Goal: Information Seeking & Learning: Learn about a topic

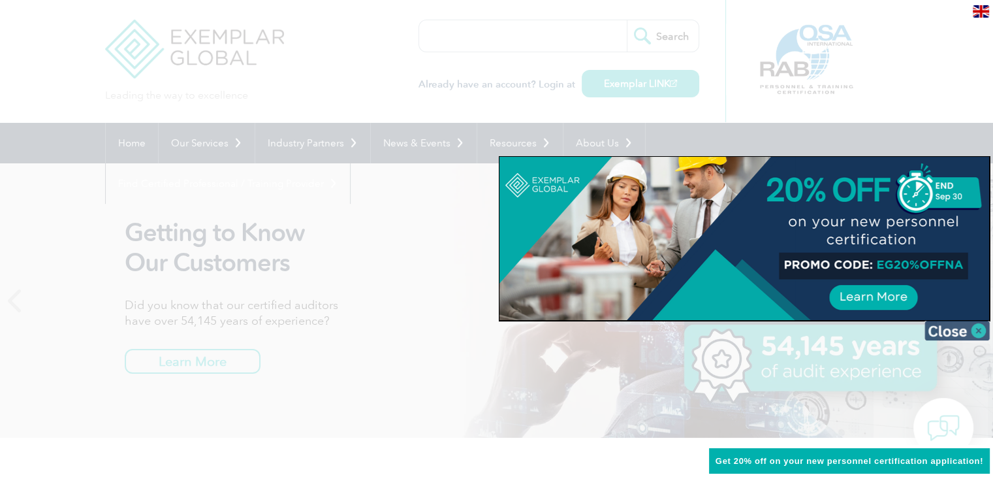
click at [976, 332] on img at bounding box center [957, 331] width 65 height 20
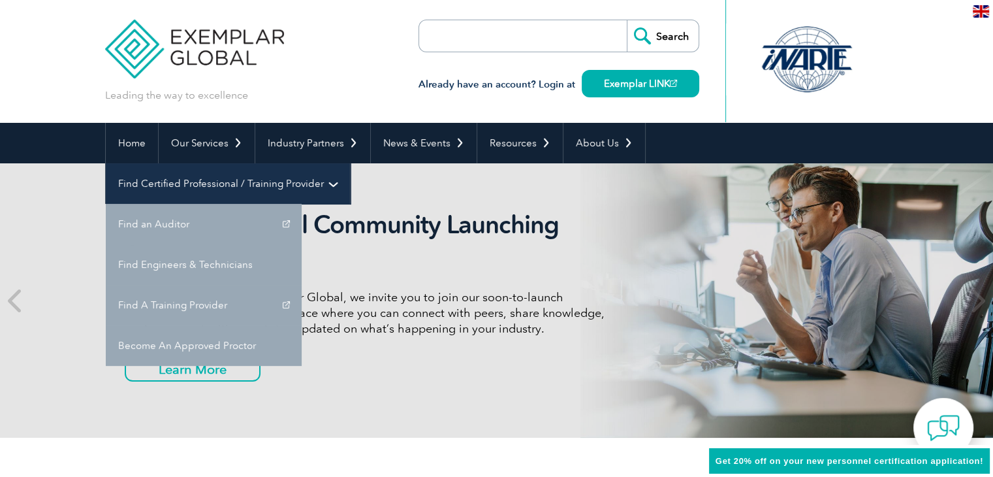
scroll to position [131, 0]
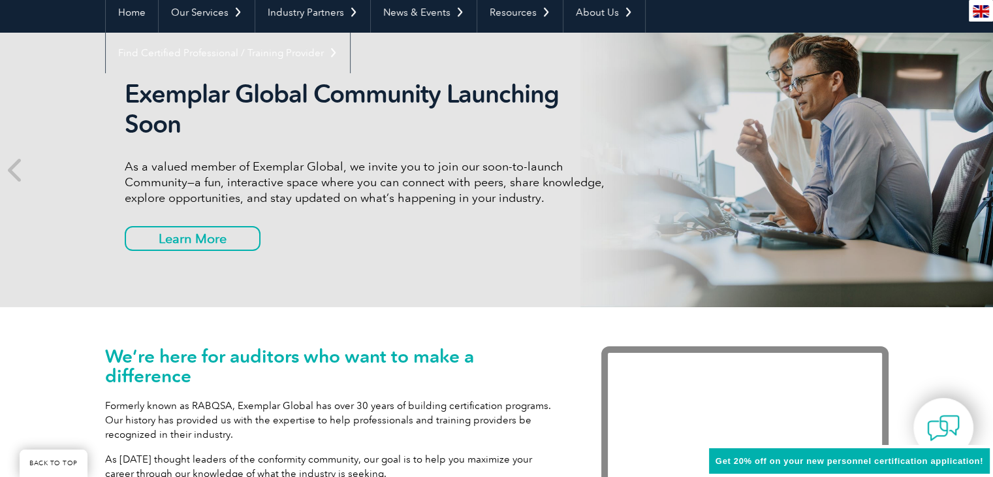
click at [804, 463] on span "Get 20% off on your new personnel certification application!" at bounding box center [850, 461] width 268 height 10
click at [940, 456] on span "Get 20% off on your new personnel certification application!" at bounding box center [850, 461] width 268 height 10
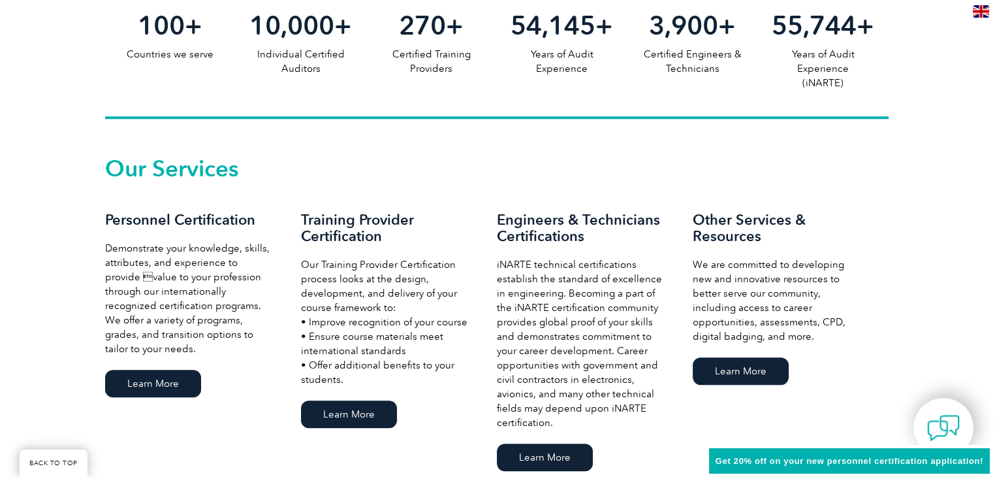
scroll to position [849, 0]
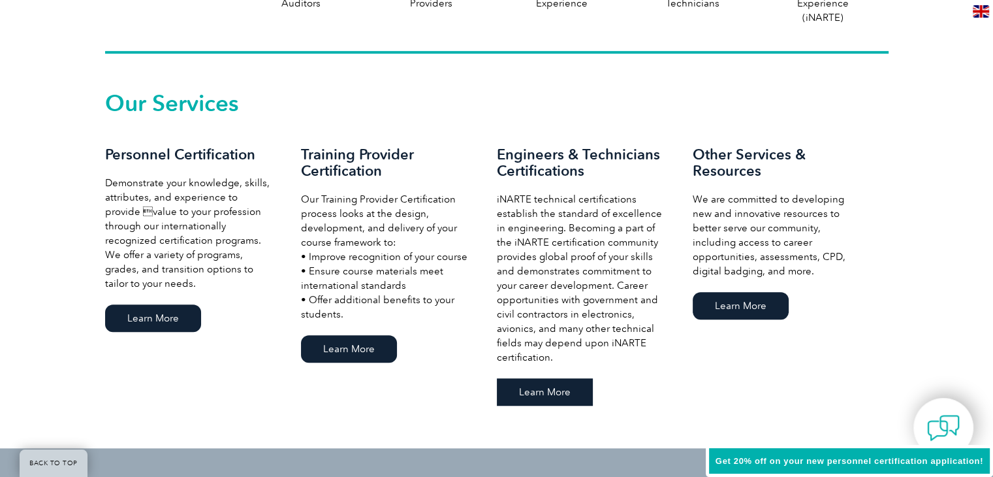
click at [569, 392] on link "Learn More" at bounding box center [545, 391] width 96 height 27
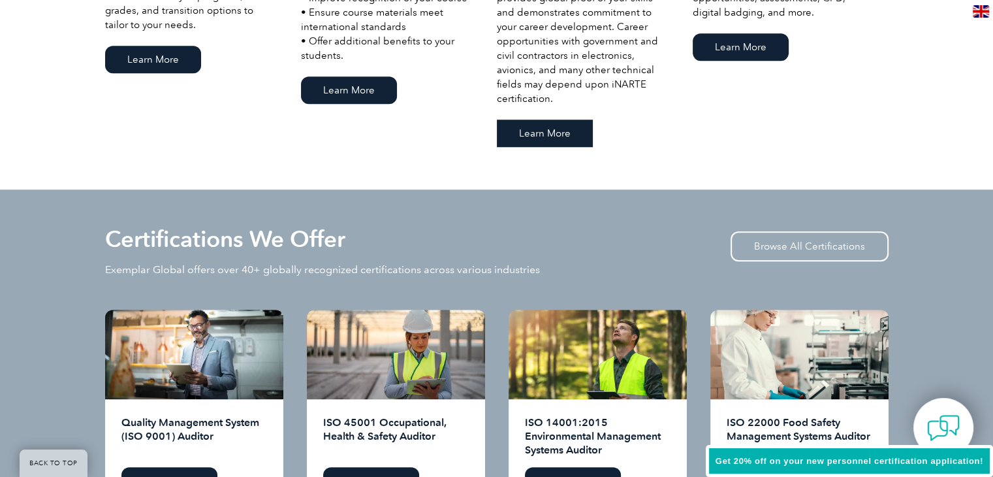
scroll to position [1110, 0]
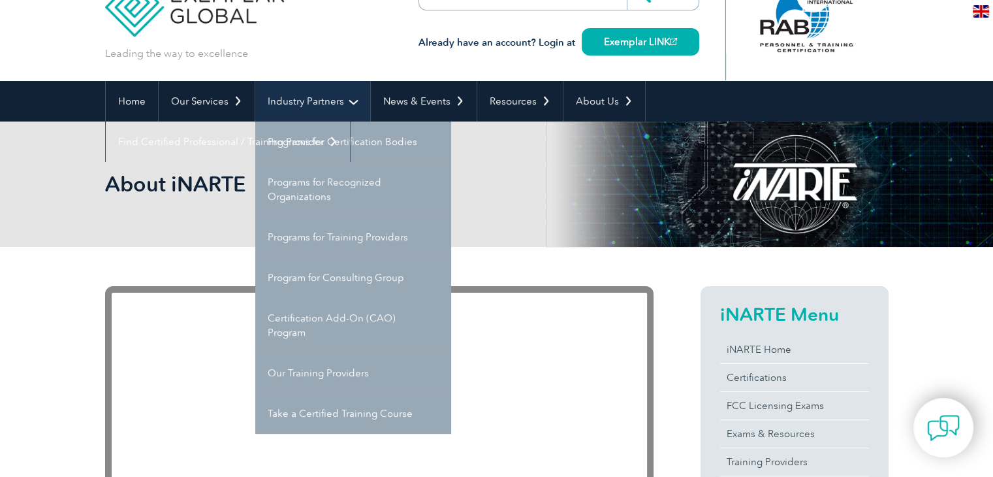
scroll to position [65, 0]
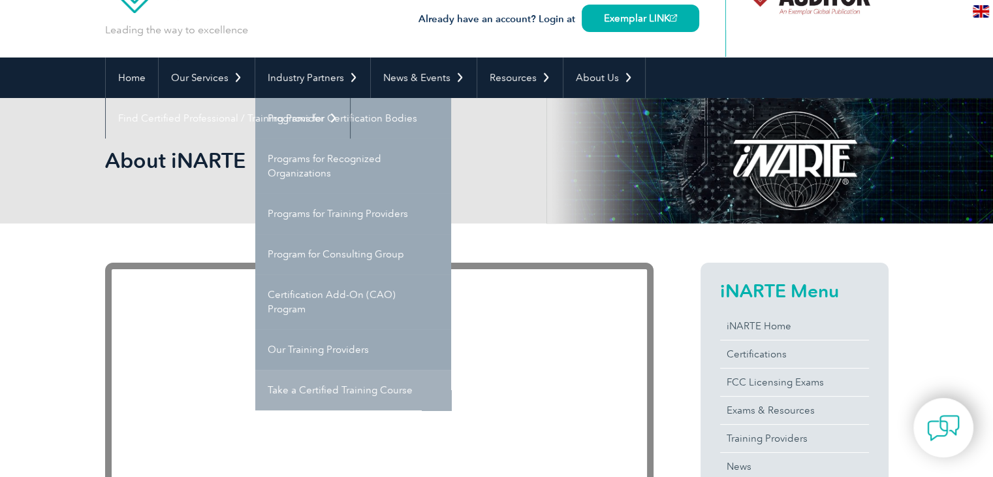
click at [352, 386] on link "Take a Certified Training Course" at bounding box center [353, 390] width 196 height 40
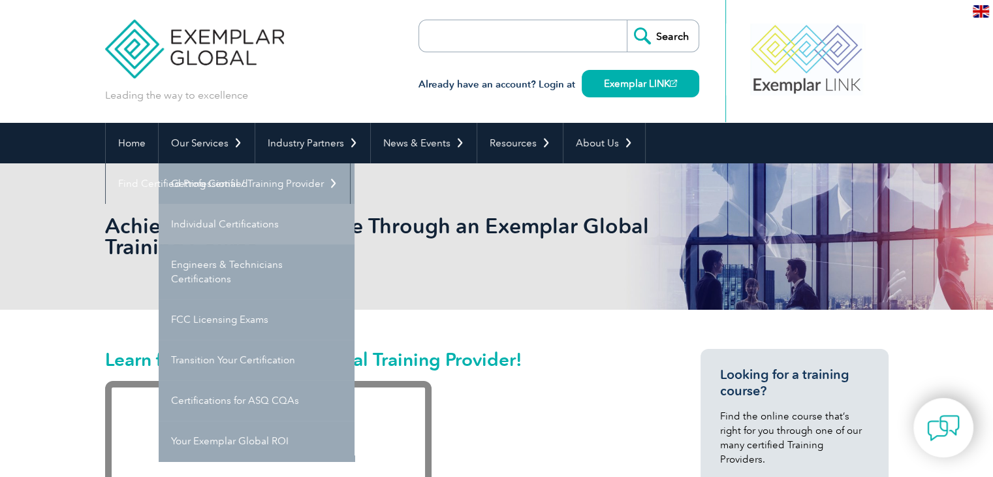
click at [229, 221] on link "Individual Certifications" at bounding box center [257, 224] width 196 height 40
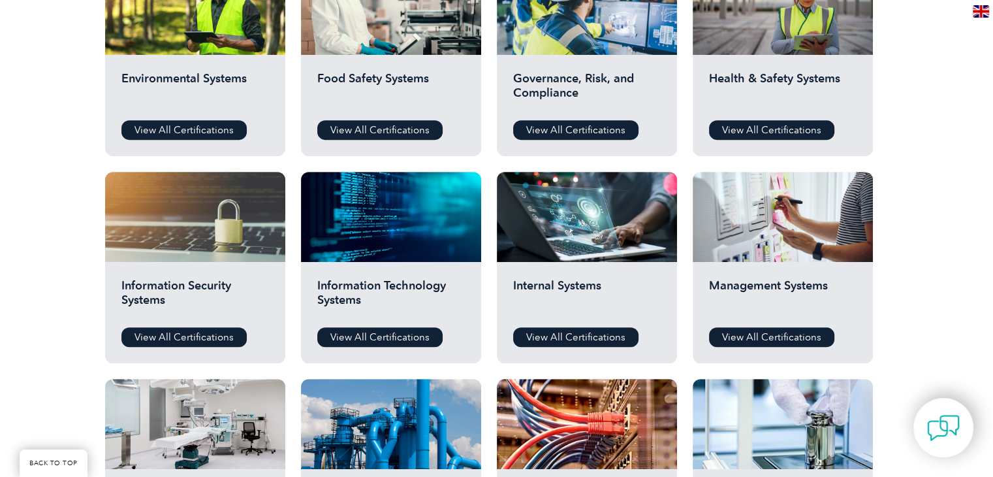
scroll to position [522, 0]
